Goal: Task Accomplishment & Management: Manage account settings

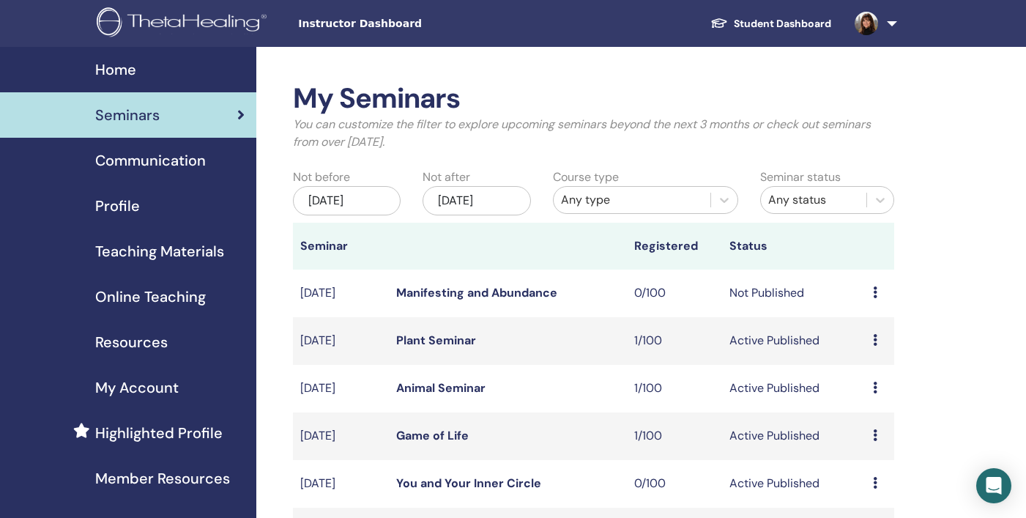
click at [361, 202] on div "[DATE]" at bounding box center [347, 200] width 108 height 29
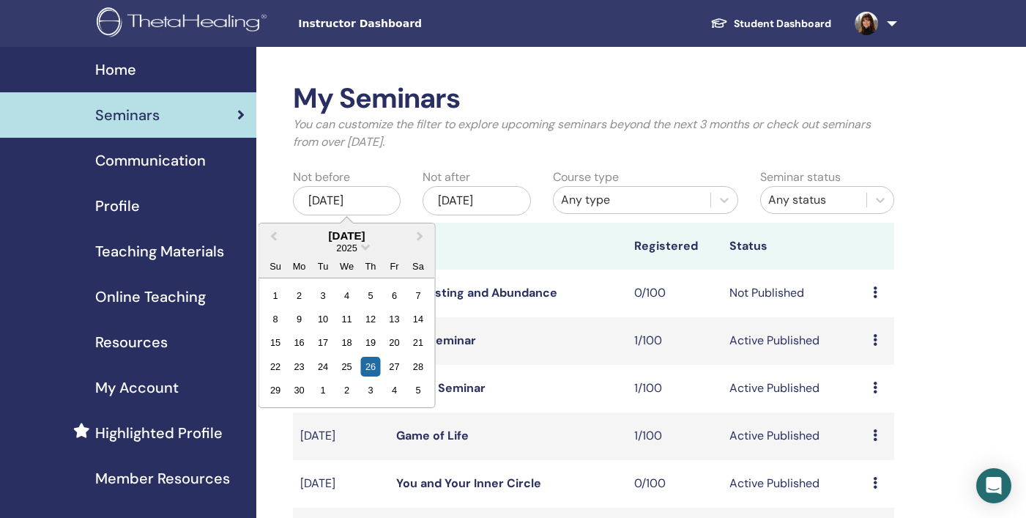
click at [507, 191] on div "[DATE]" at bounding box center [477, 200] width 108 height 29
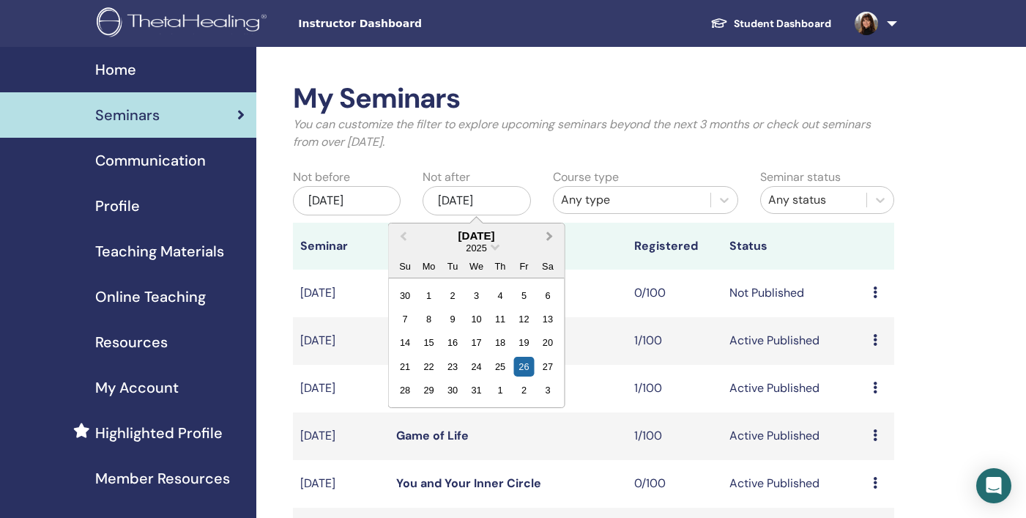
click at [553, 232] on button "Next Month" at bounding box center [551, 236] width 23 height 23
click at [549, 387] on div "31" at bounding box center [548, 390] width 20 height 20
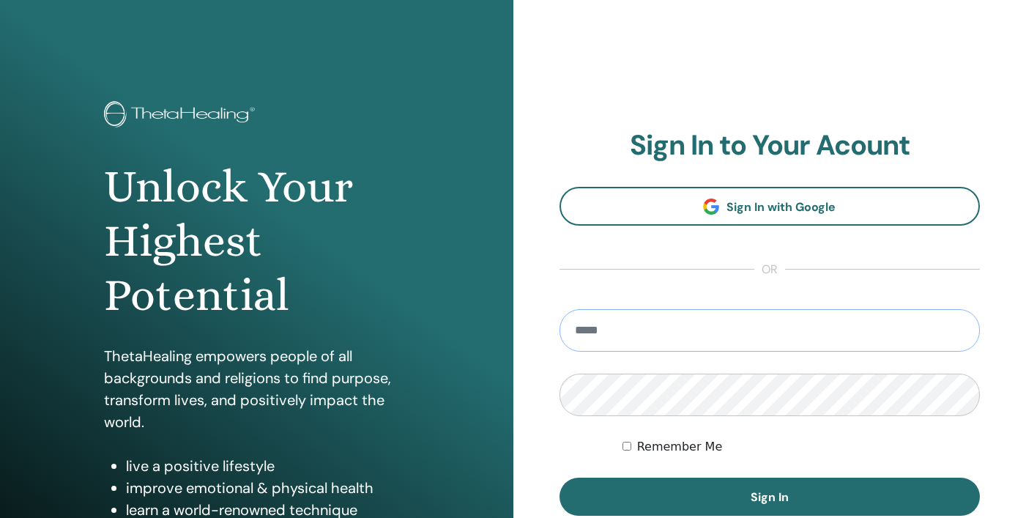
type input "**********"
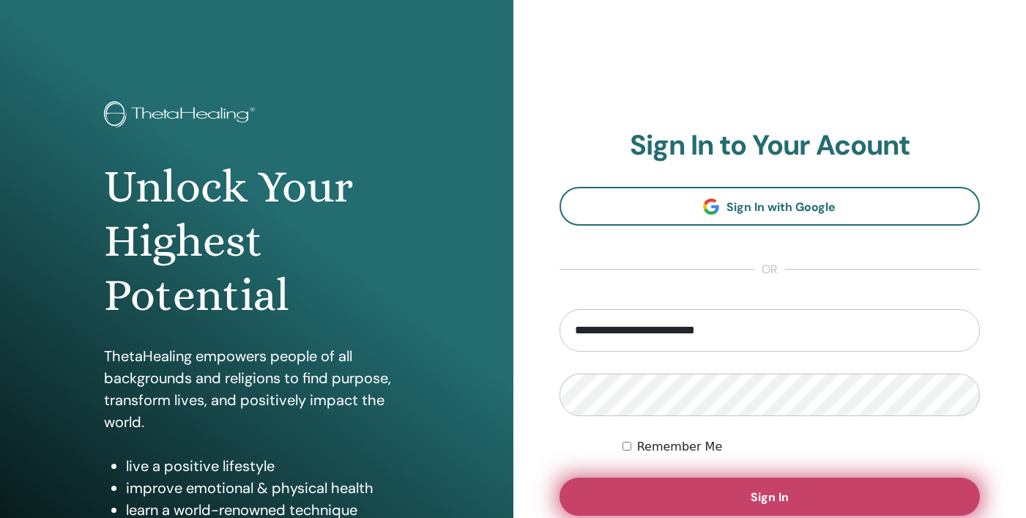
click at [770, 500] on span "Sign In" at bounding box center [770, 496] width 38 height 15
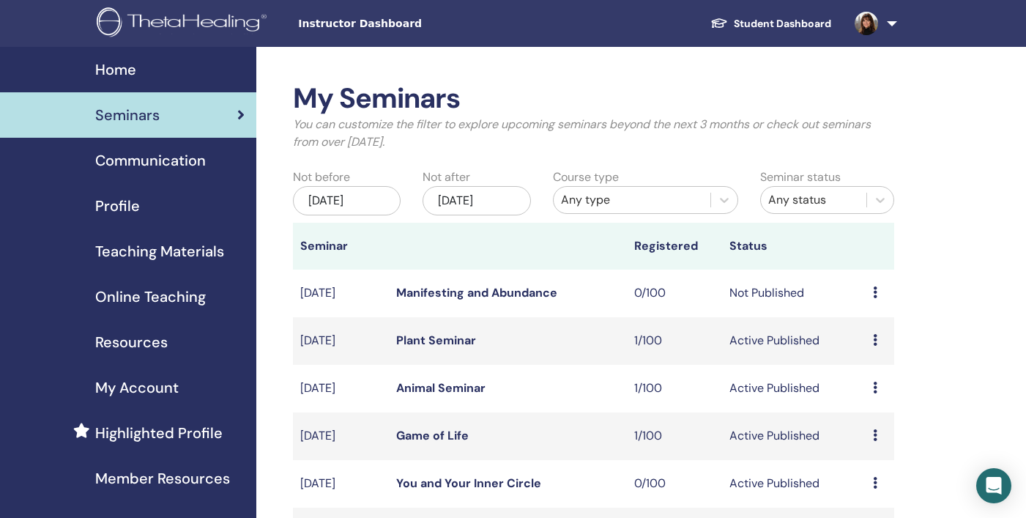
click at [495, 204] on div "[DATE]" at bounding box center [477, 200] width 108 height 29
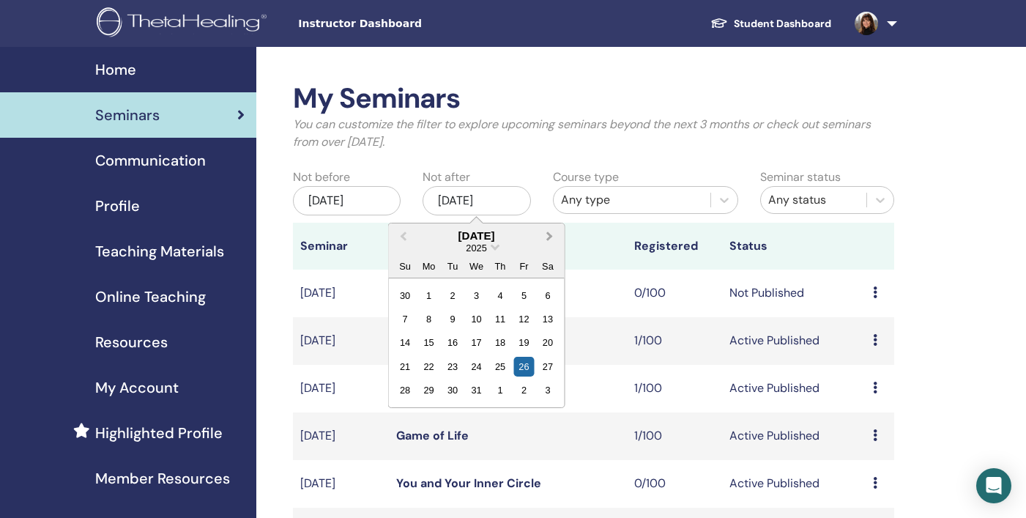
click at [550, 235] on span "Next Month" at bounding box center [550, 235] width 0 height 15
click at [550, 390] on div "31" at bounding box center [548, 390] width 20 height 20
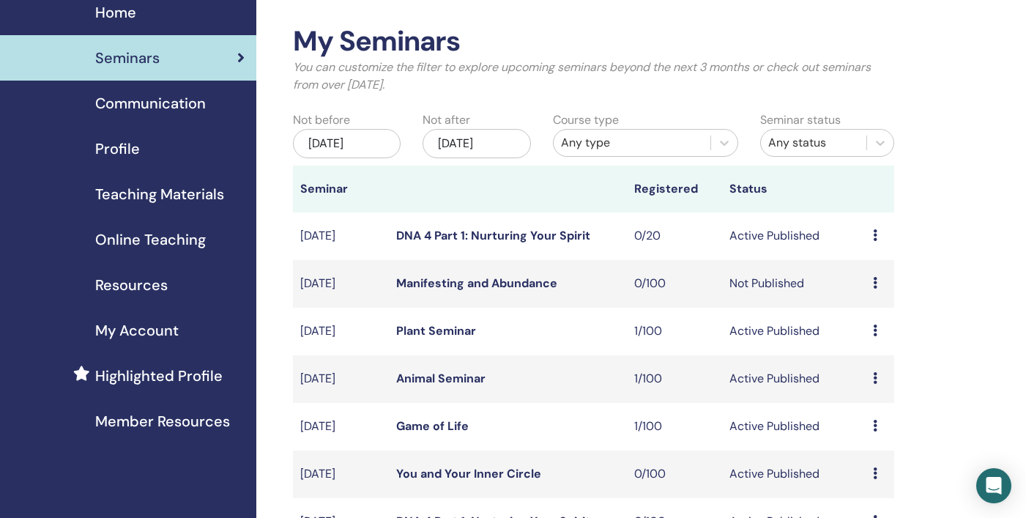
scroll to position [72, 0]
